Goal: Navigation & Orientation: Find specific page/section

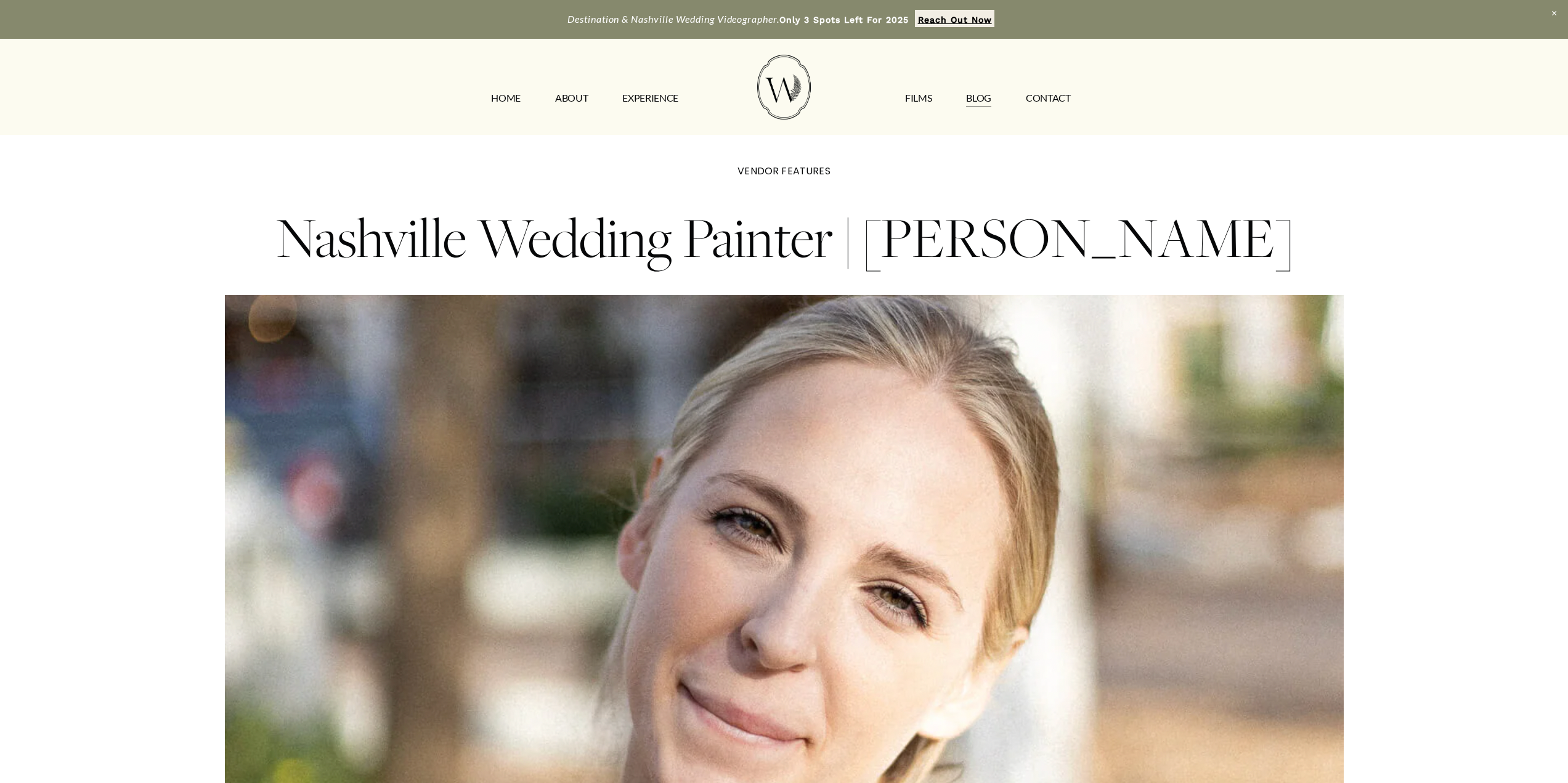
click at [577, 97] on link "ABOUT" at bounding box center [572, 98] width 33 height 20
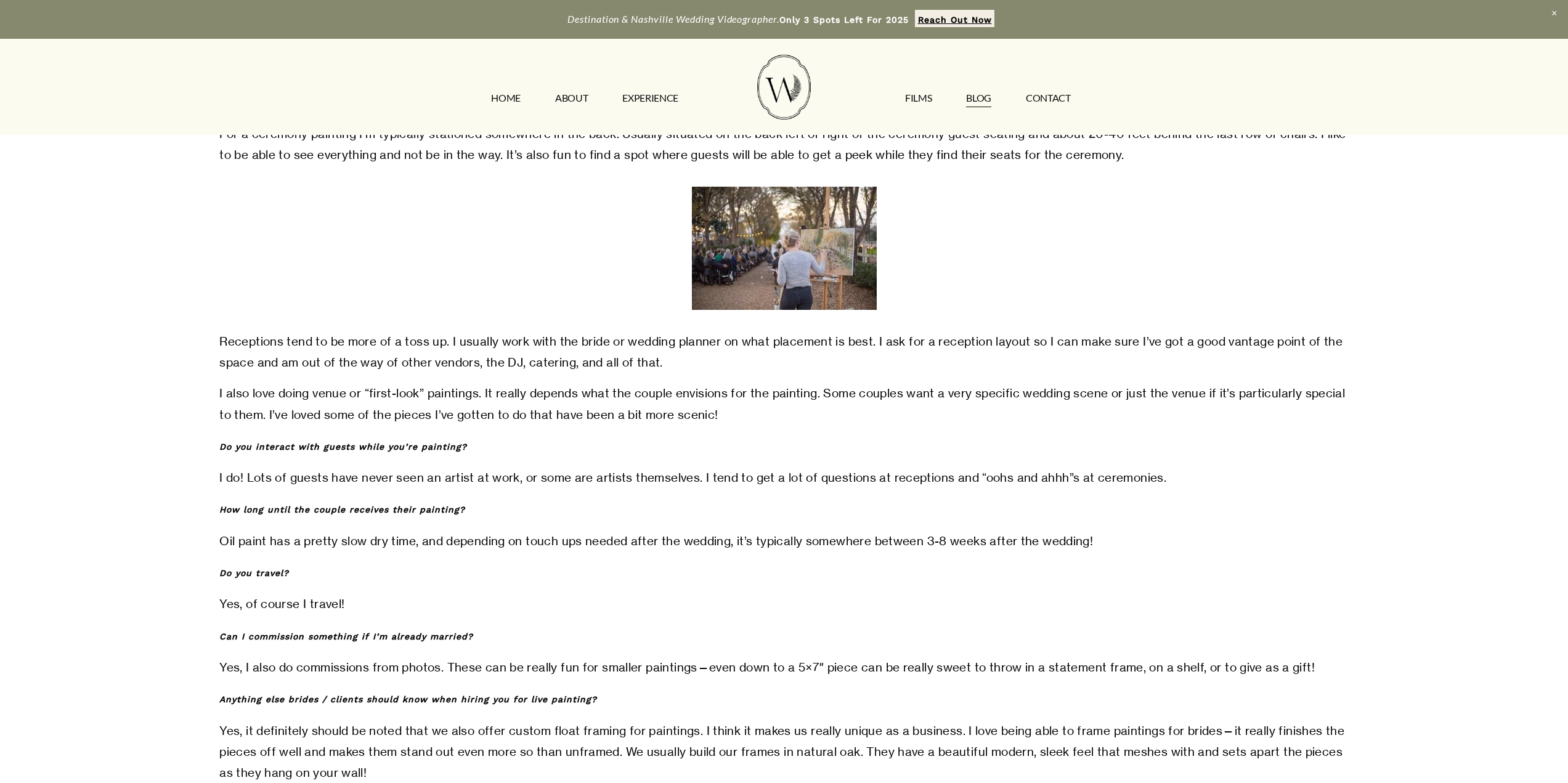
scroll to position [3327, 0]
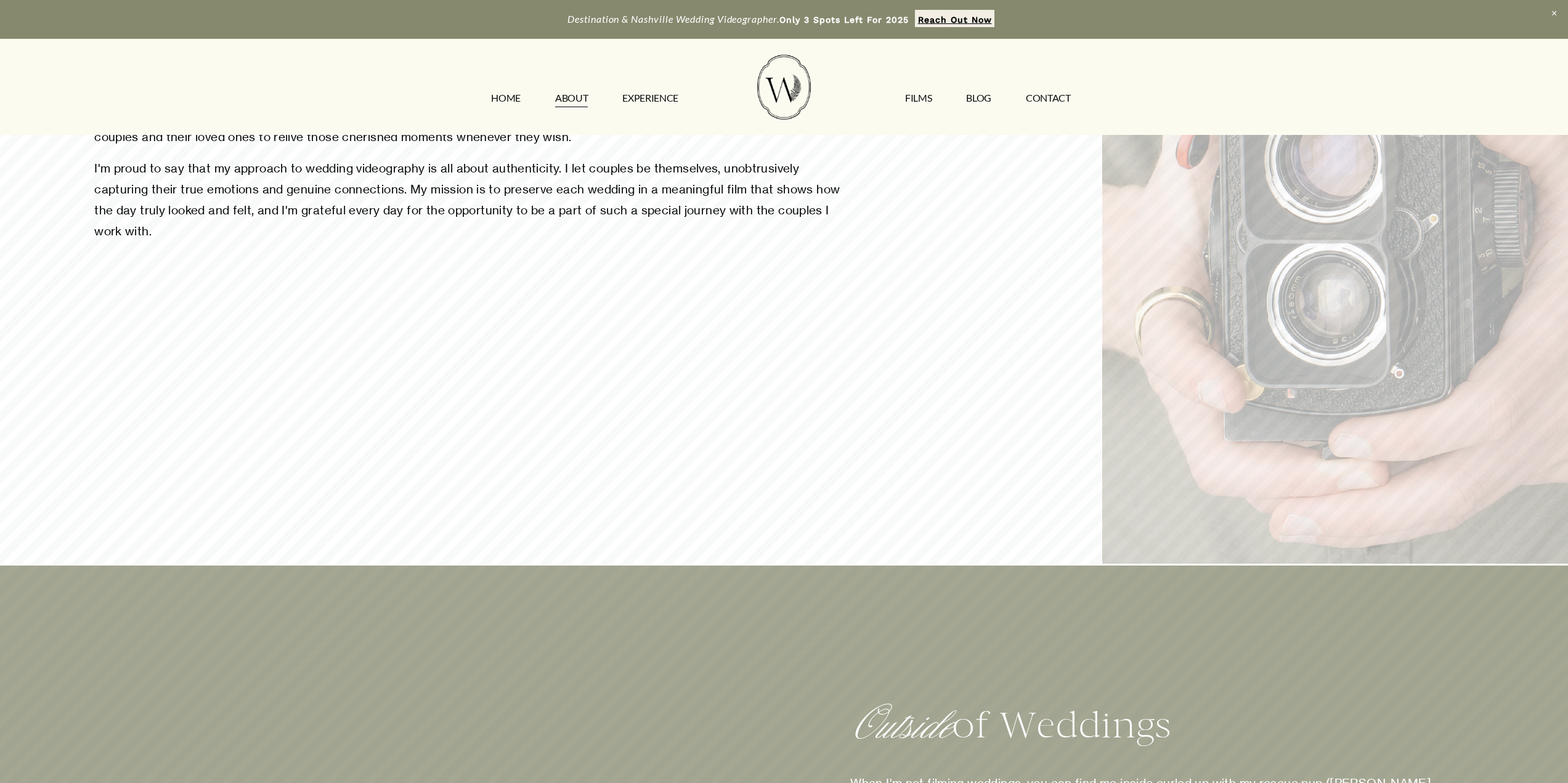
scroll to position [1602, 0]
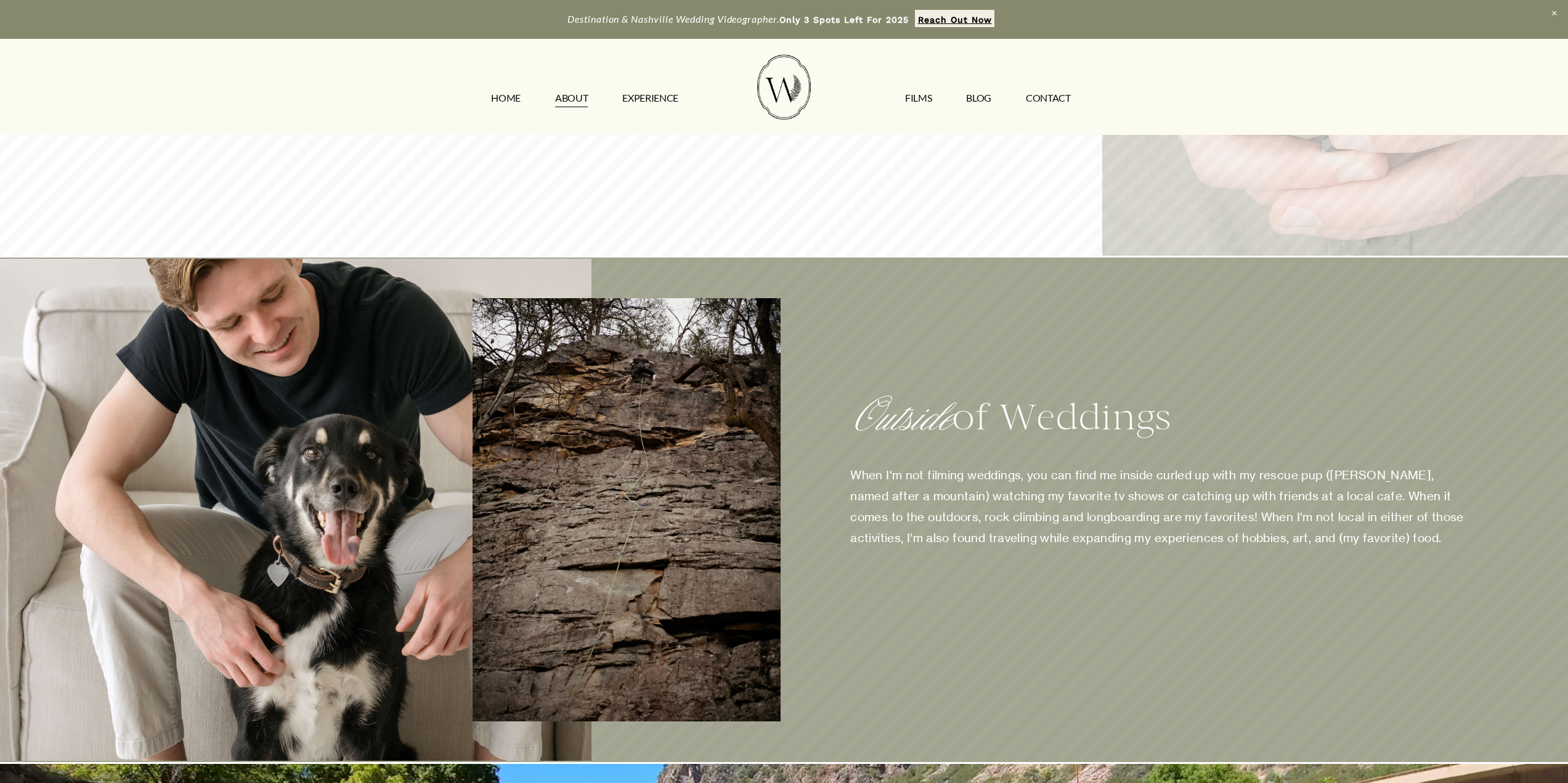
click at [925, 97] on link "FILMS" at bounding box center [919, 98] width 27 height 20
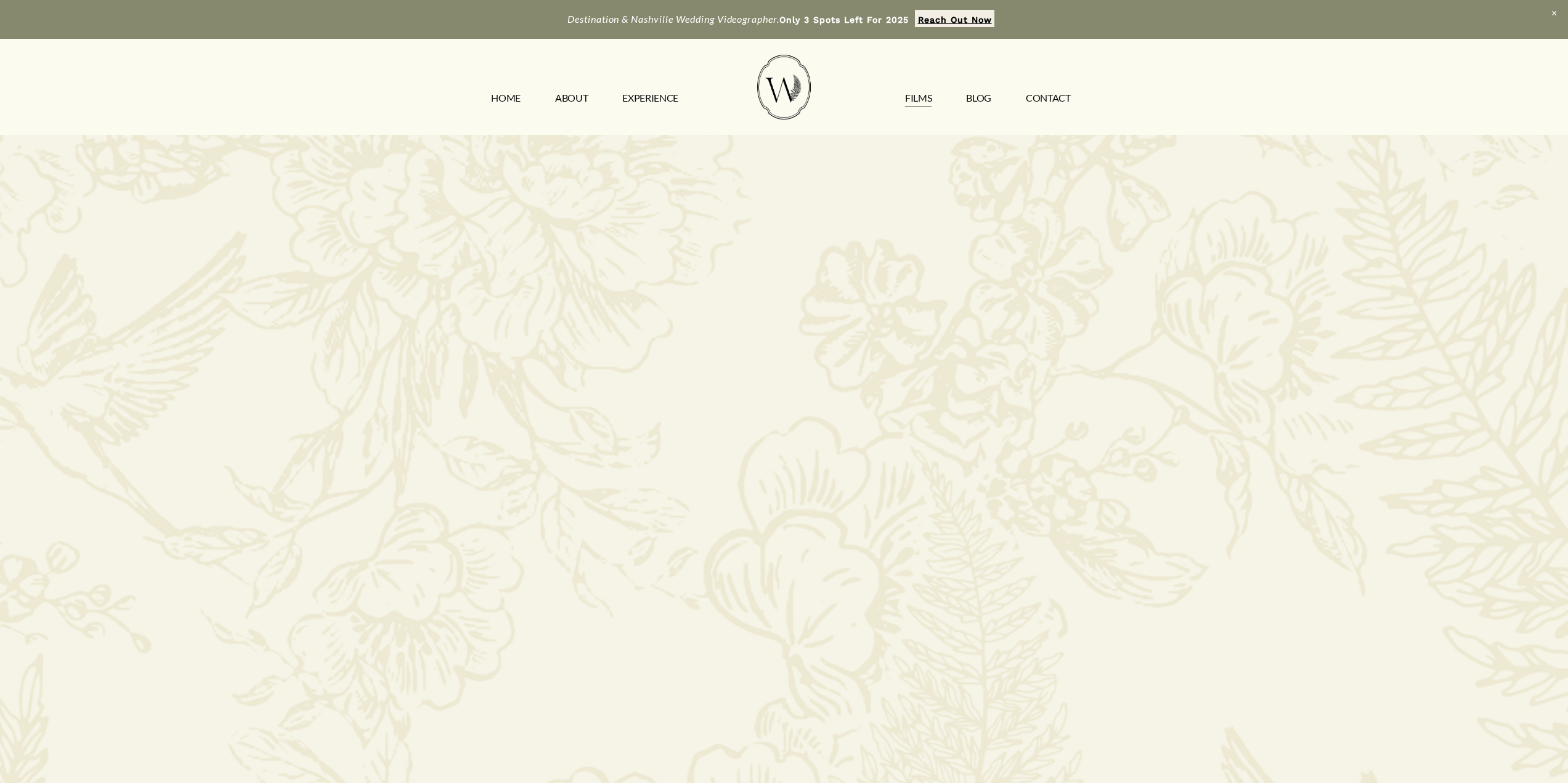
scroll to position [1540, 0]
